Goal: Information Seeking & Learning: Check status

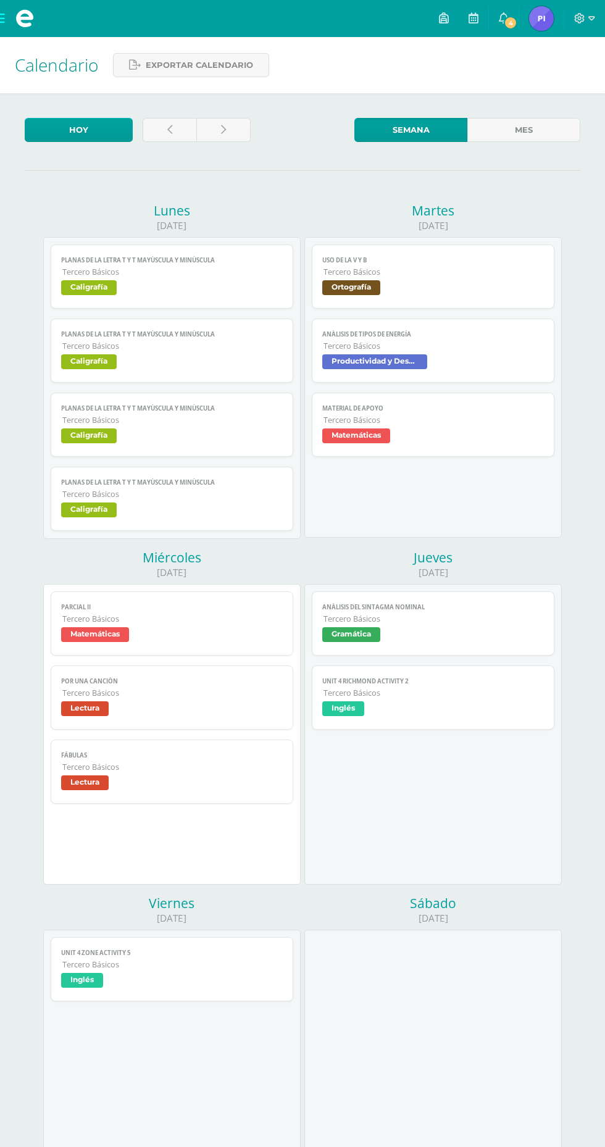
click at [515, 17] on span "4" at bounding box center [511, 23] width 14 height 14
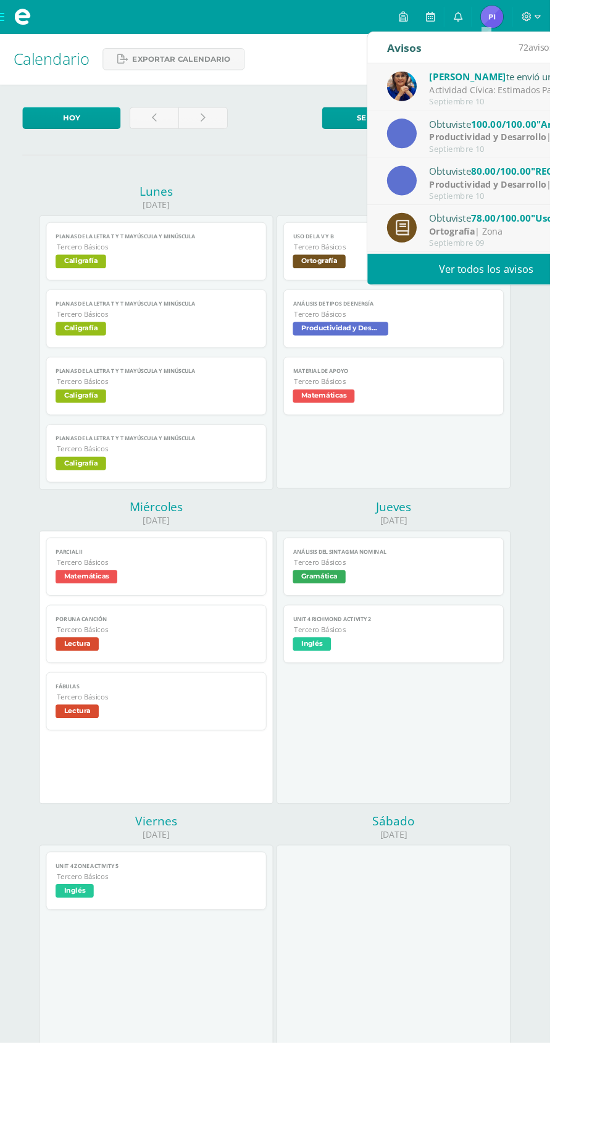
click at [604, 77] on div "[PERSON_NAME] te envió un aviso Actividad Cívica: Estimados Padres de Familia: …" at bounding box center [534, 96] width 261 height 52
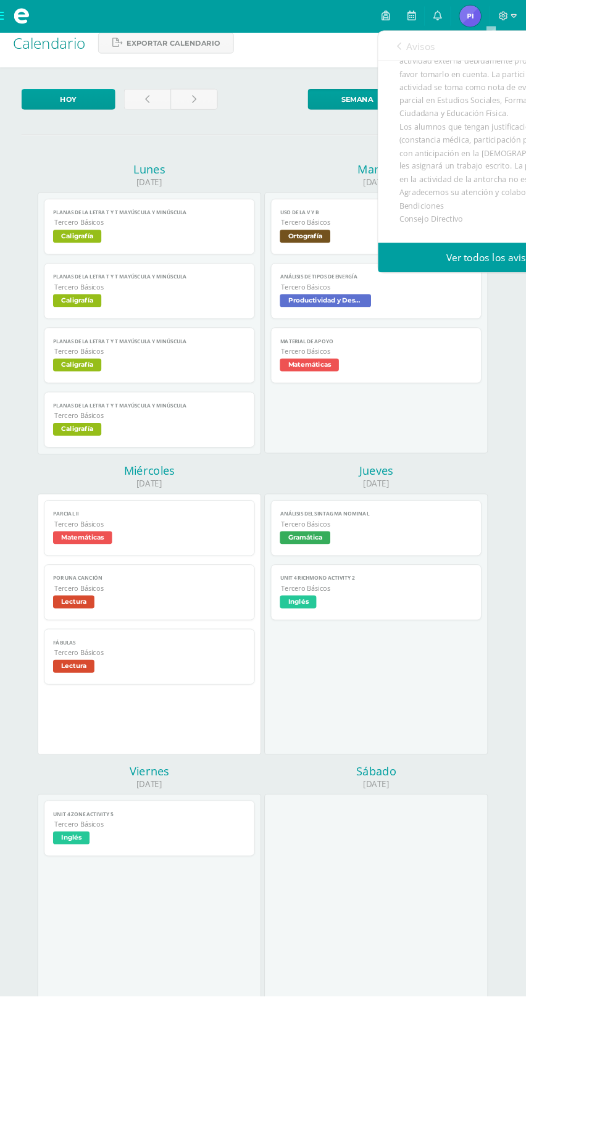
scroll to position [203, 0]
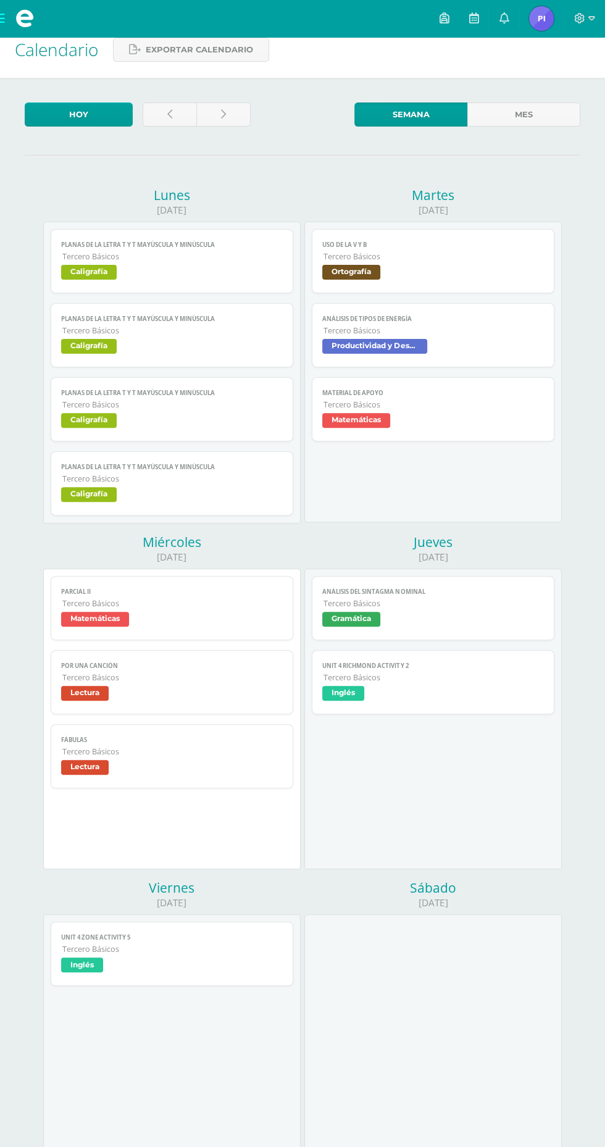
click at [572, 430] on div "[DATE] PLANAS DE LA LETRA T y t mayúscula y minúscula Caligrafía Cargando conte…" at bounding box center [303, 878] width 556 height 1421
click at [544, 14] on img at bounding box center [541, 18] width 25 height 25
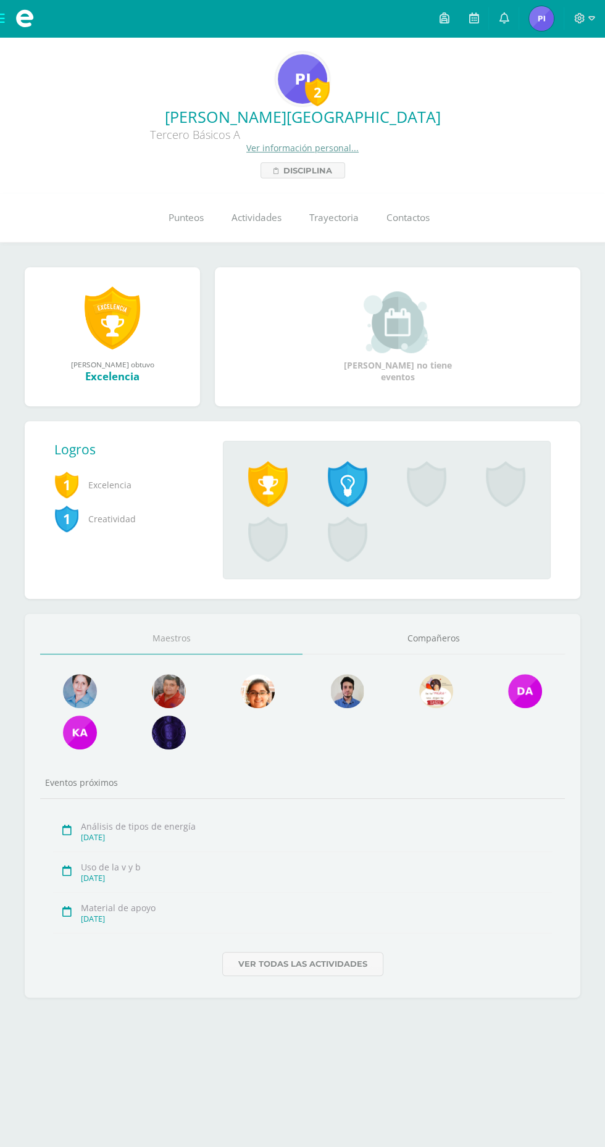
click at [197, 210] on link "Punteos" at bounding box center [185, 217] width 63 height 49
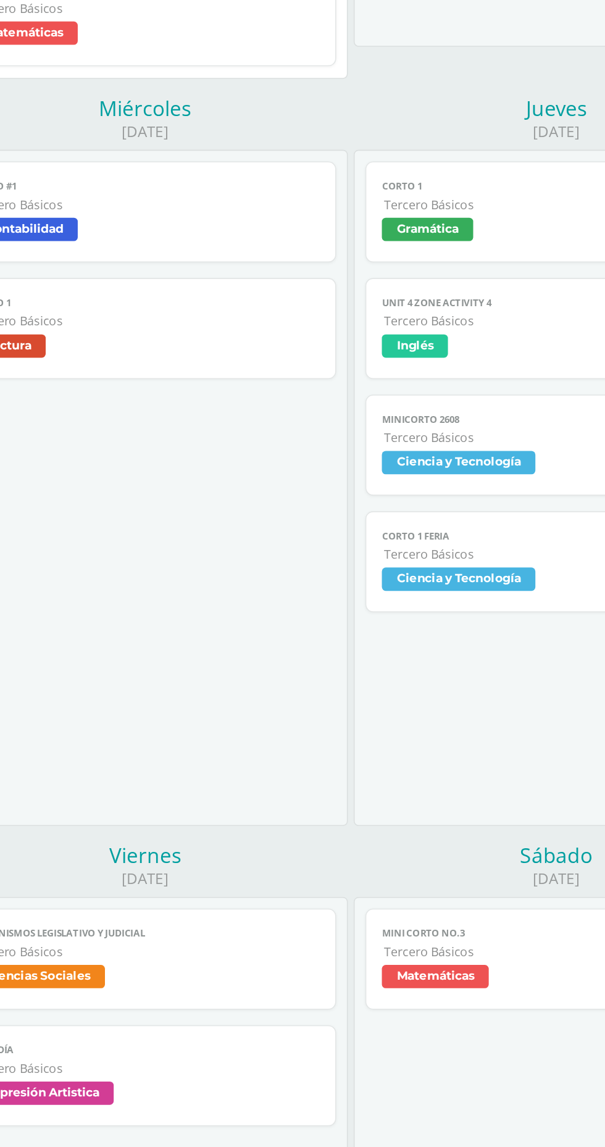
scroll to position [219, 0]
